Goal: Information Seeking & Learning: Learn about a topic

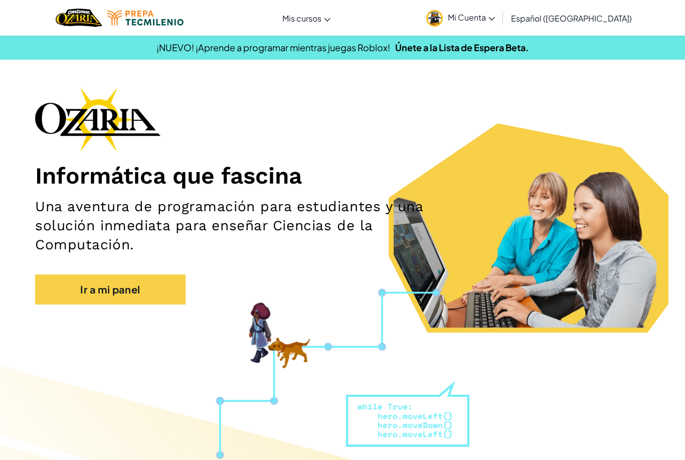
click at [53, 287] on link "Ir a mi panel" at bounding box center [110, 289] width 150 height 30
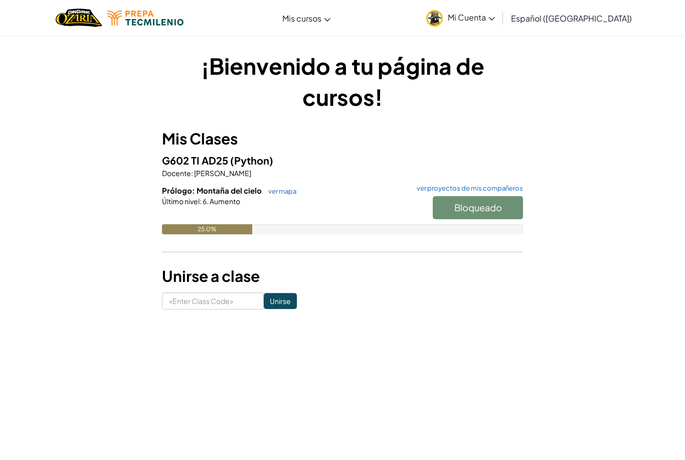
click at [504, 213] on div "Bloqueado" at bounding box center [472, 210] width 100 height 28
click at [494, 203] on div "Bloqueado" at bounding box center [472, 210] width 100 height 28
click at [471, 205] on div "Bloqueado" at bounding box center [472, 210] width 100 height 28
click at [477, 199] on div "Bloqueado" at bounding box center [472, 210] width 100 height 28
click at [501, 193] on h6 "Prólogo: Montaña del cielo ver mapa ver proyectos de mis compañeros" at bounding box center [342, 190] width 361 height 11
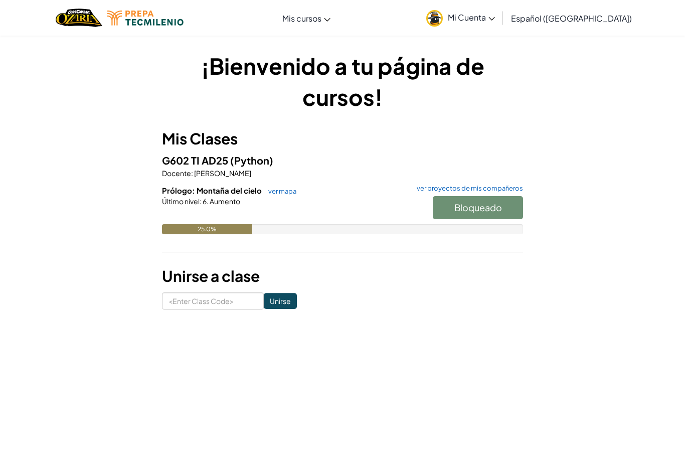
click at [502, 202] on div "Bloqueado" at bounding box center [472, 210] width 100 height 28
click at [508, 206] on div "Bloqueado" at bounding box center [472, 210] width 100 height 28
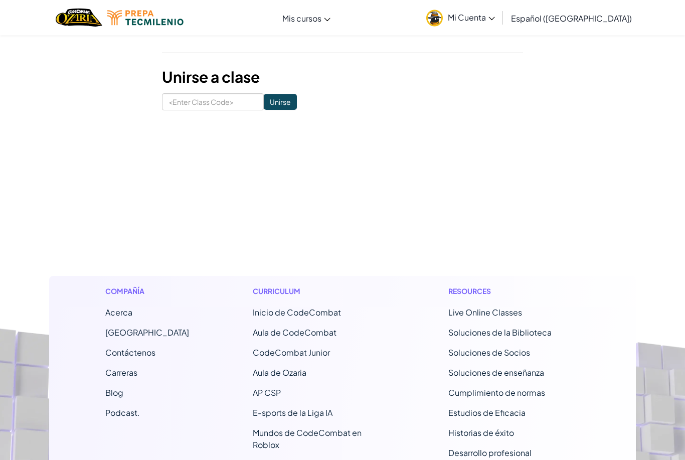
scroll to position [206, 0]
